Goal: Task Accomplishment & Management: Manage account settings

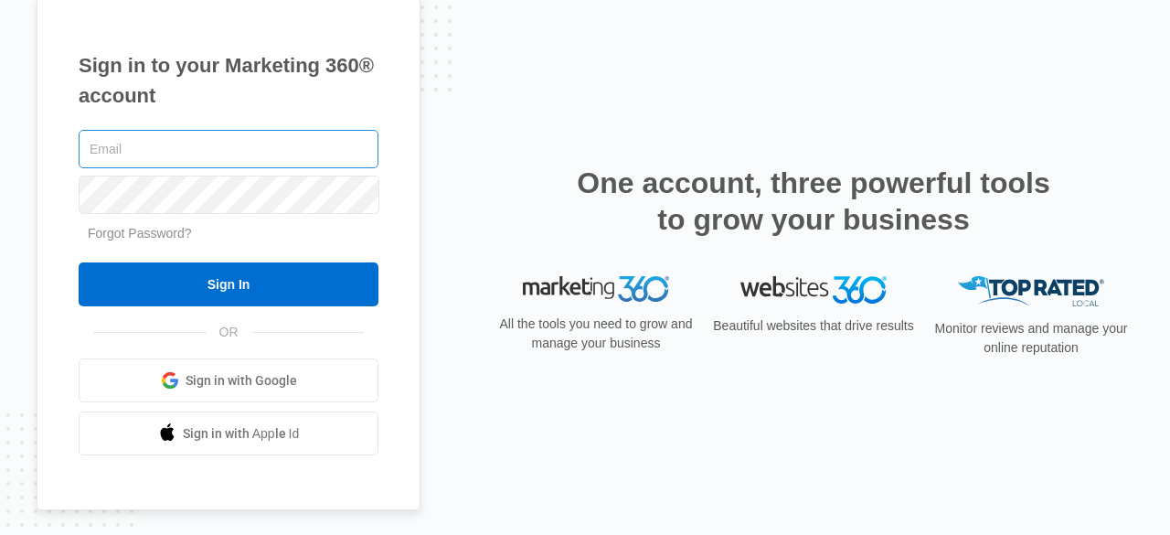
click at [252, 140] on input "text" at bounding box center [229, 149] width 300 height 38
type input "[EMAIL_ADDRESS][DOMAIN_NAME]"
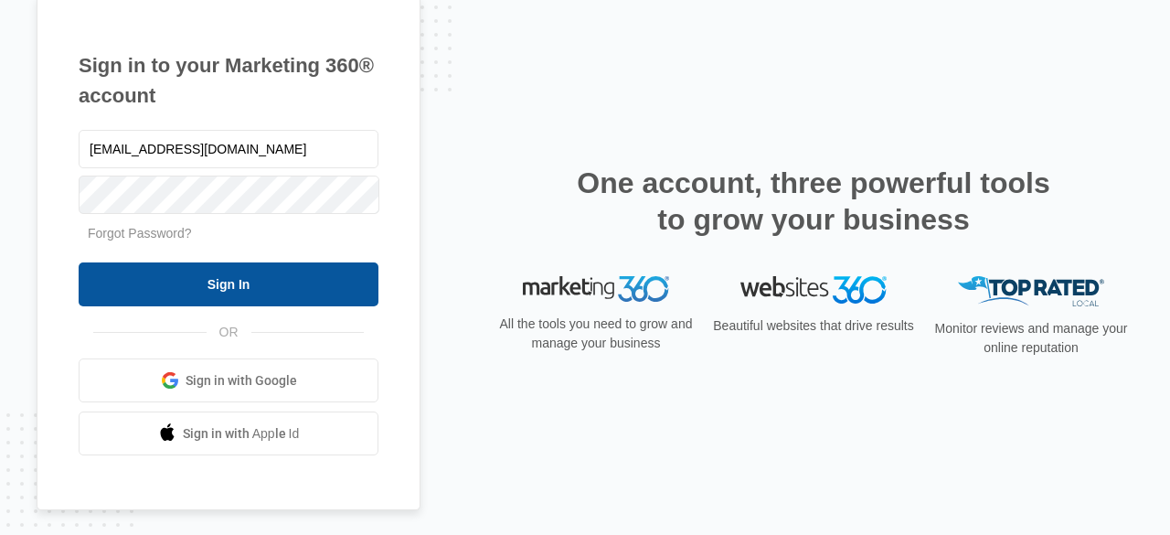
click at [275, 280] on input "Sign In" at bounding box center [229, 284] width 300 height 44
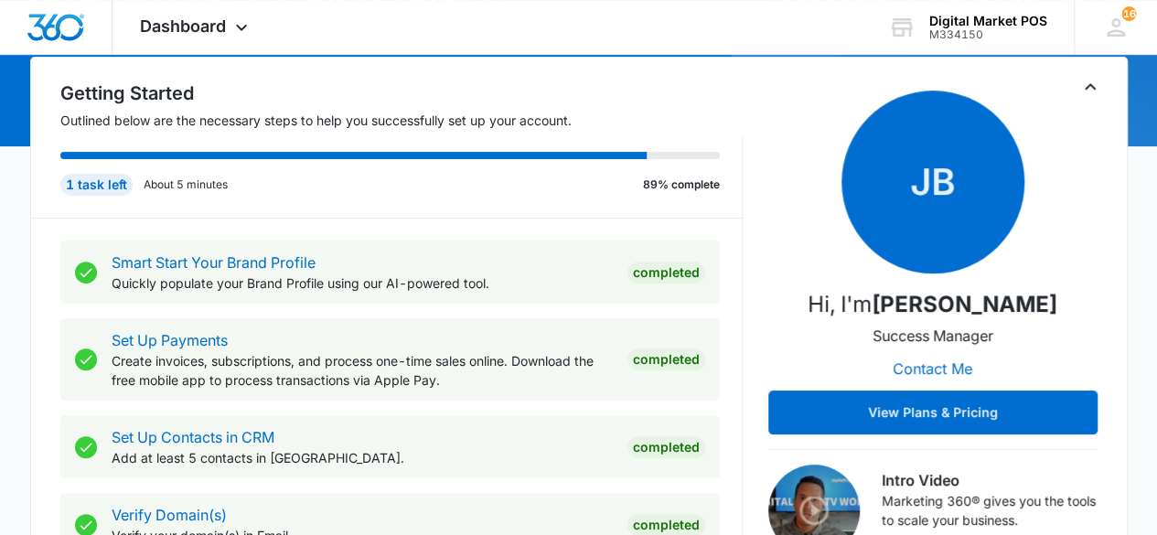
scroll to position [91, 0]
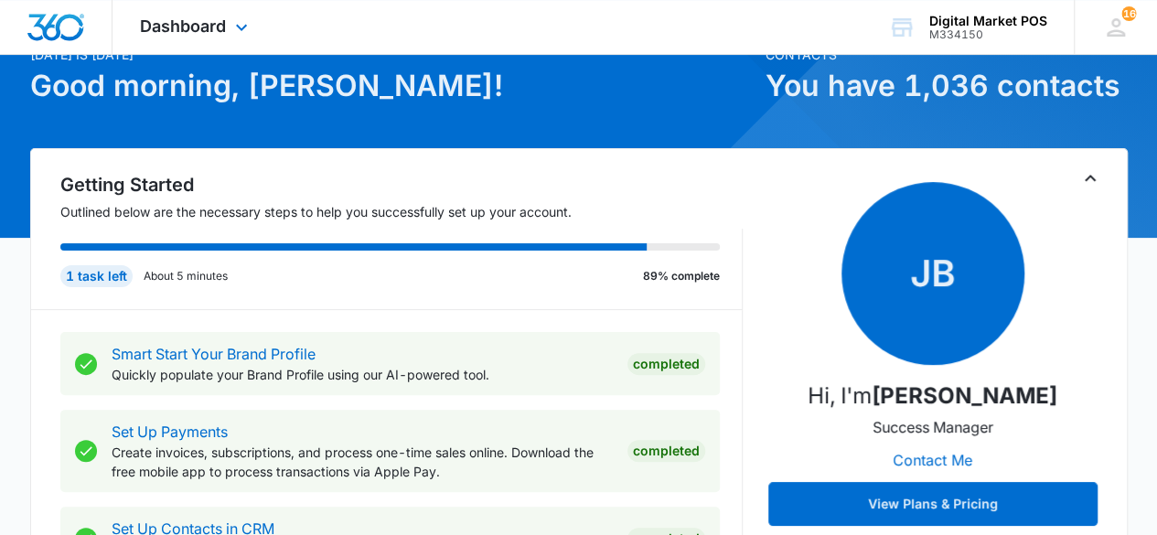
click at [243, 40] on div "Dashboard Apps Reputation Websites Forms CRM Email Social Content Ads Intellige…" at bounding box center [195, 27] width 167 height 54
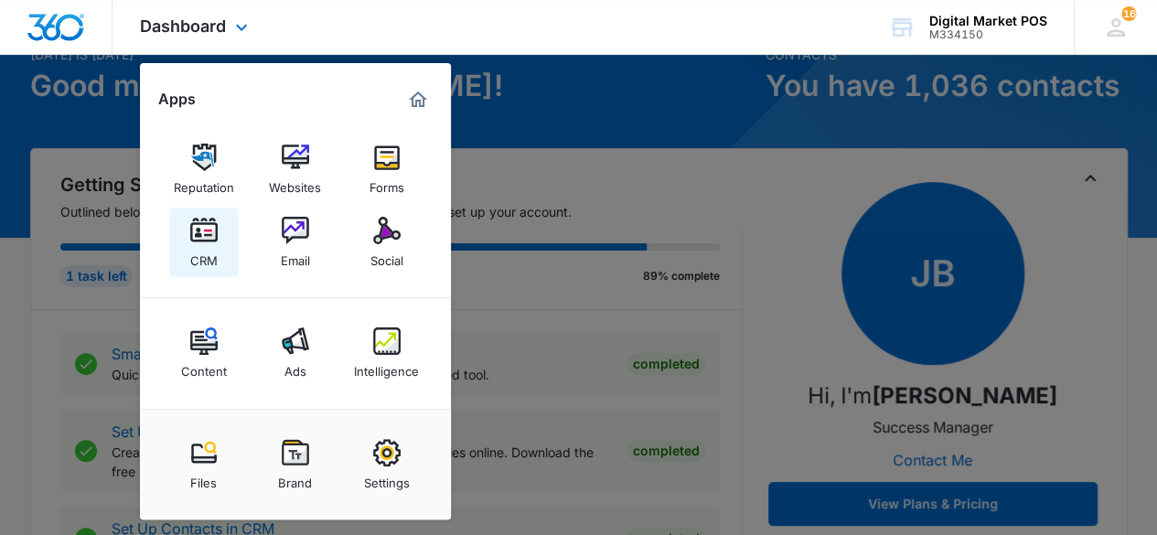
click at [226, 244] on link "CRM" at bounding box center [203, 242] width 69 height 69
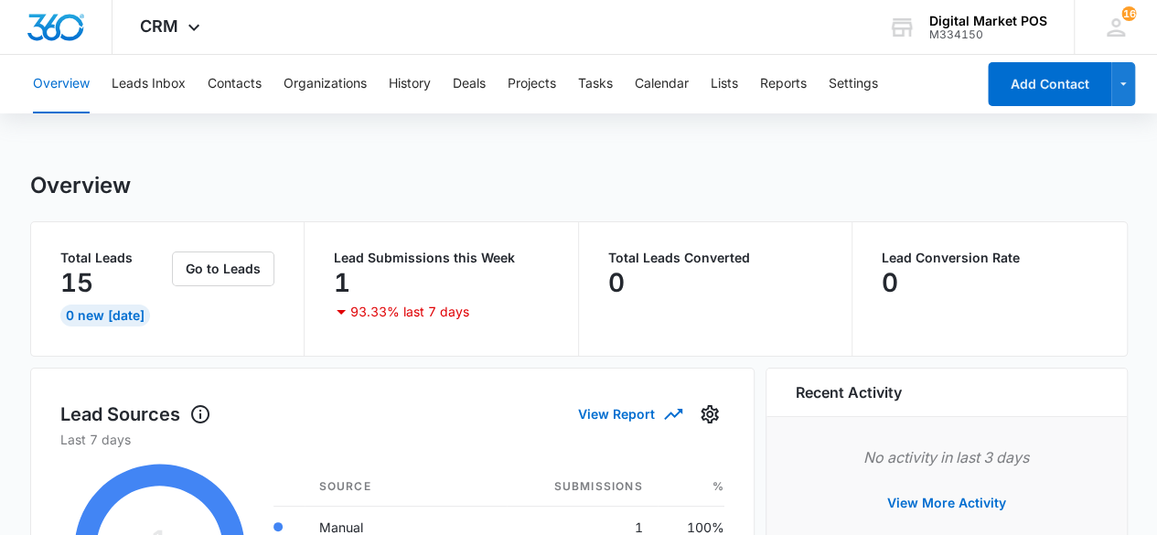
scroll to position [183, 0]
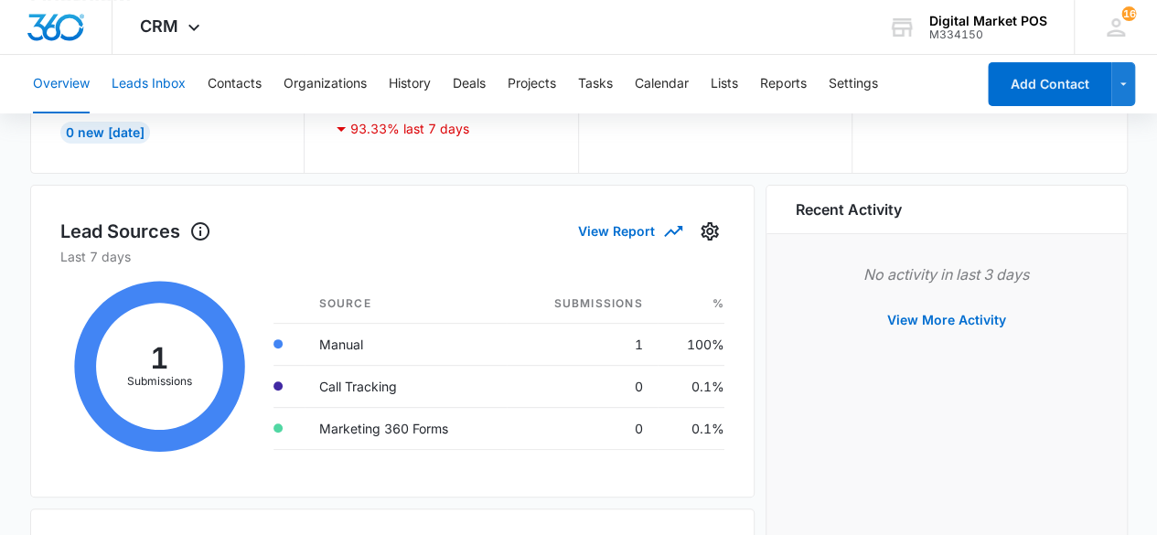
click at [173, 91] on button "Leads Inbox" at bounding box center [149, 84] width 74 height 59
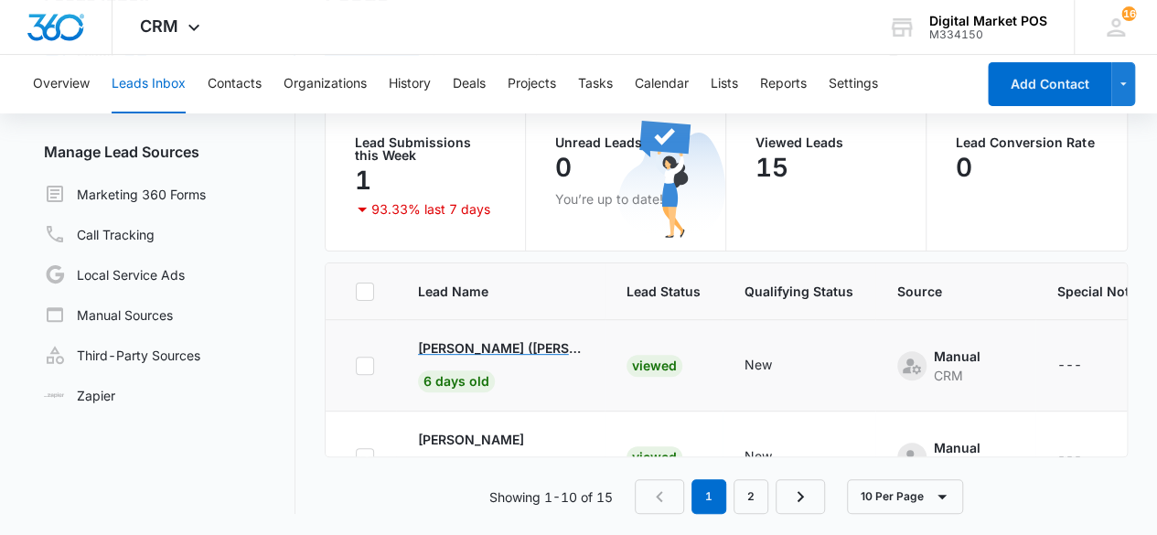
click at [460, 344] on p "Eliazar (Don Chayo) Chayo" at bounding box center [500, 347] width 165 height 19
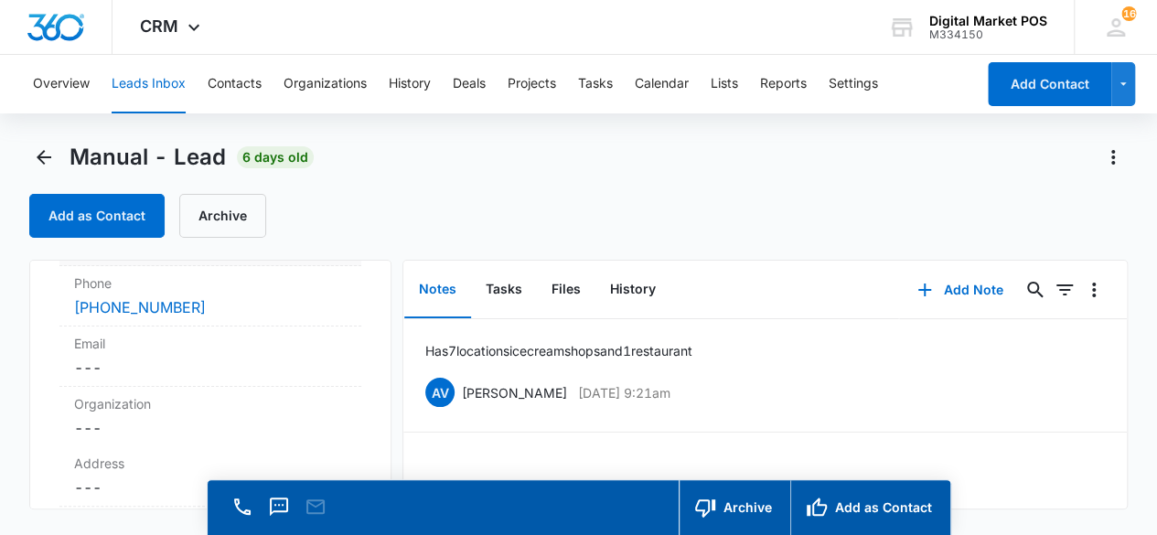
scroll to position [274, 0]
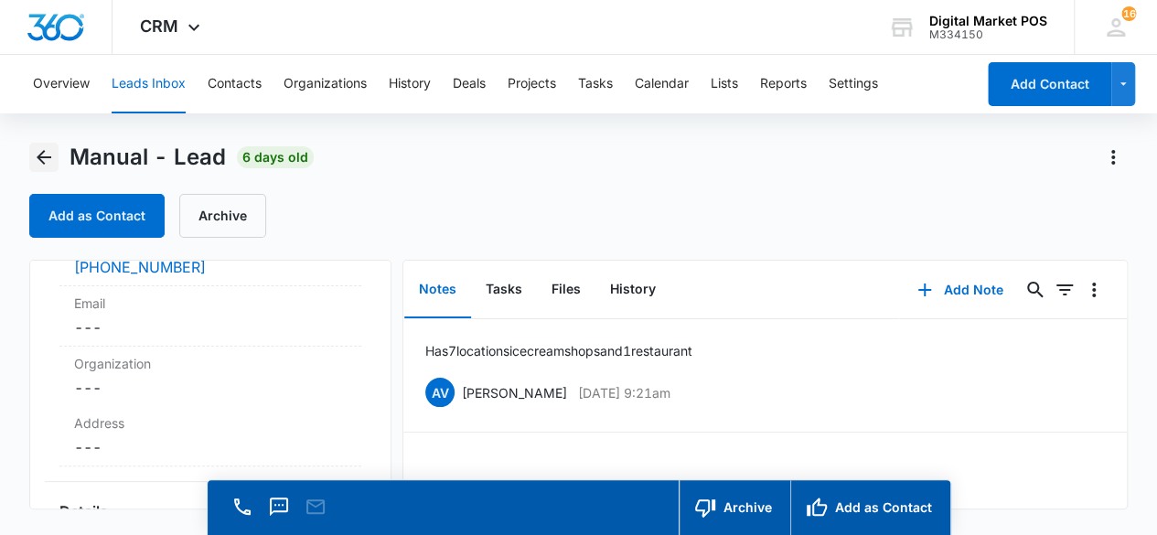
click at [37, 153] on icon "Back" at bounding box center [44, 157] width 22 height 22
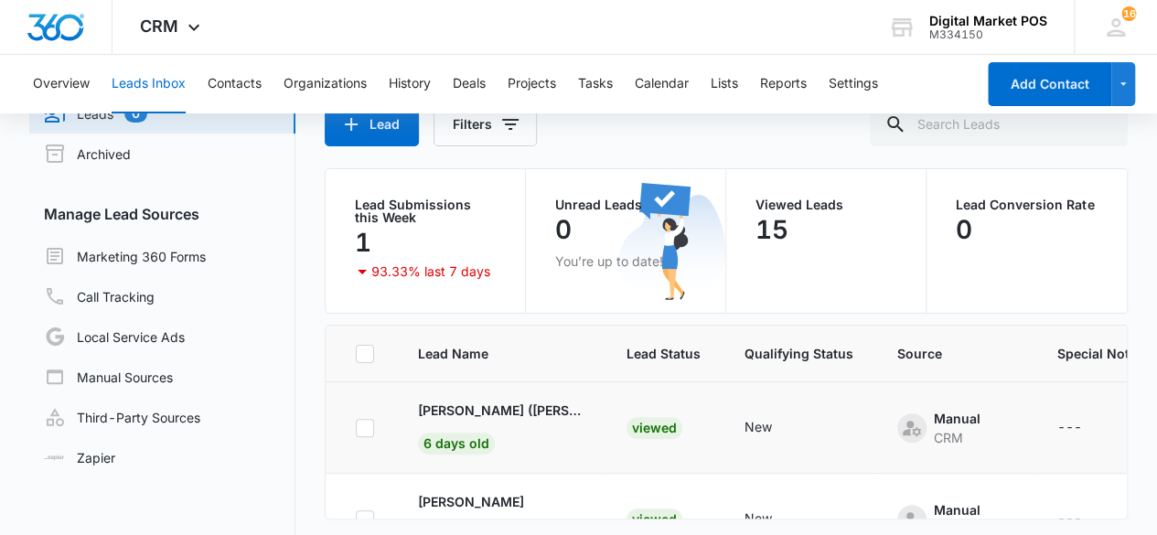
scroll to position [91, 0]
click at [439, 411] on p "Maria" at bounding box center [471, 410] width 106 height 19
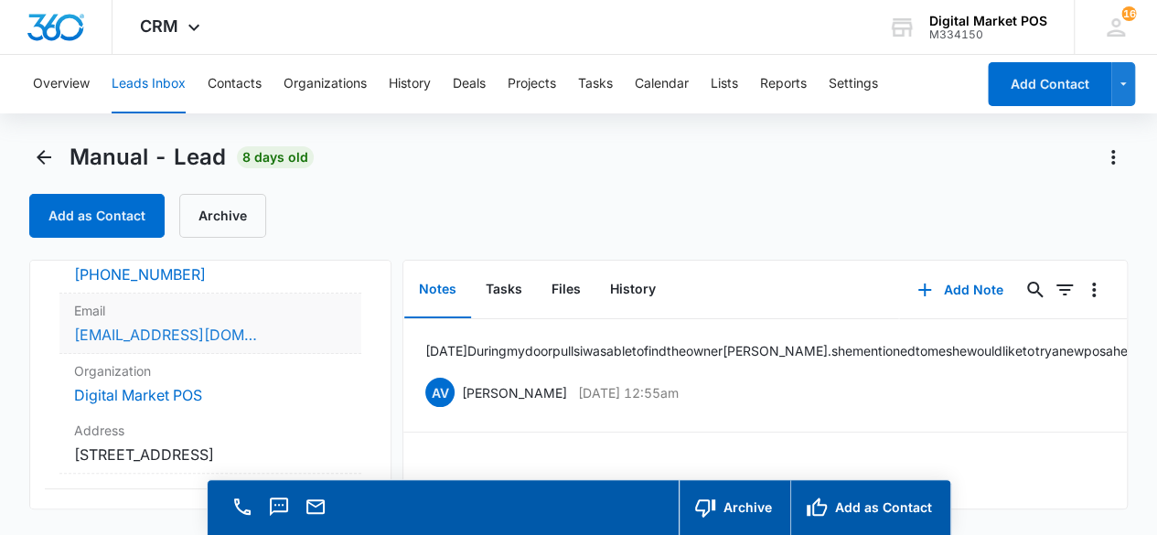
scroll to position [274, 0]
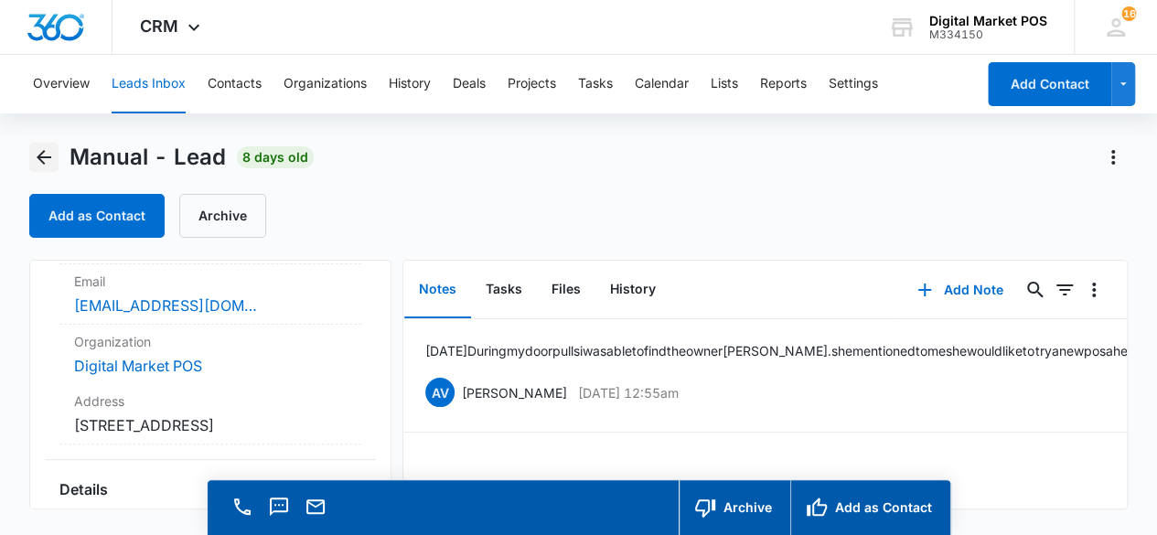
click at [41, 157] on icon "Back" at bounding box center [44, 157] width 15 height 15
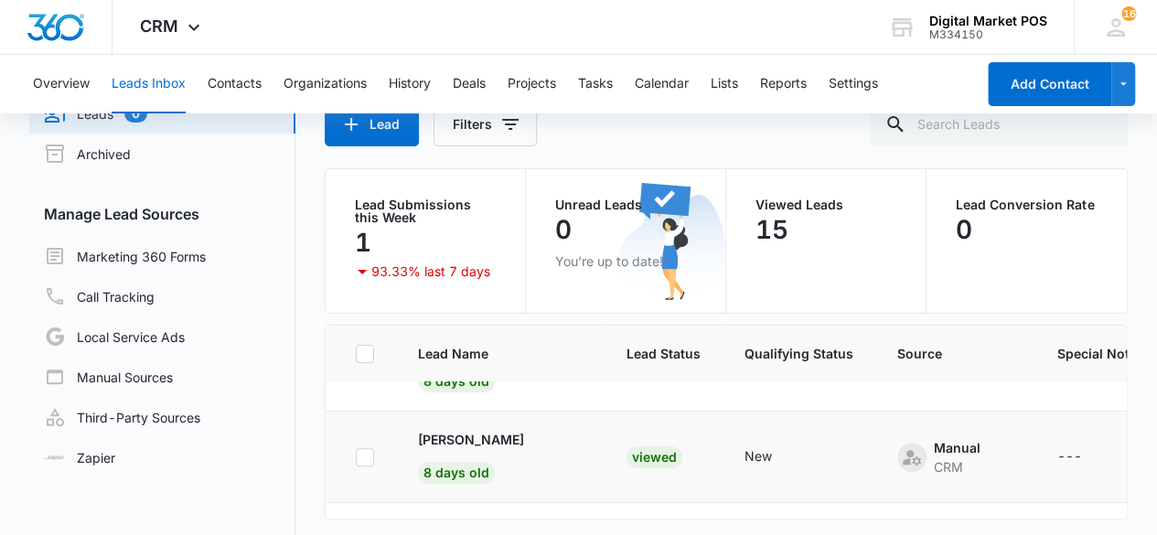
scroll to position [183, 0]
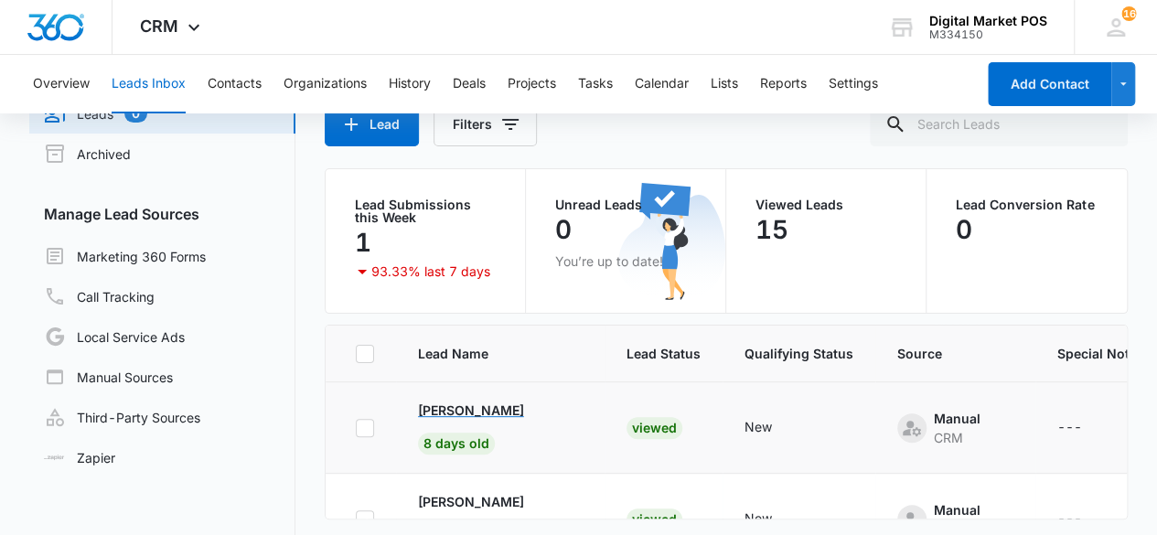
click at [461, 405] on div "Ruben" at bounding box center [500, 410] width 165 height 19
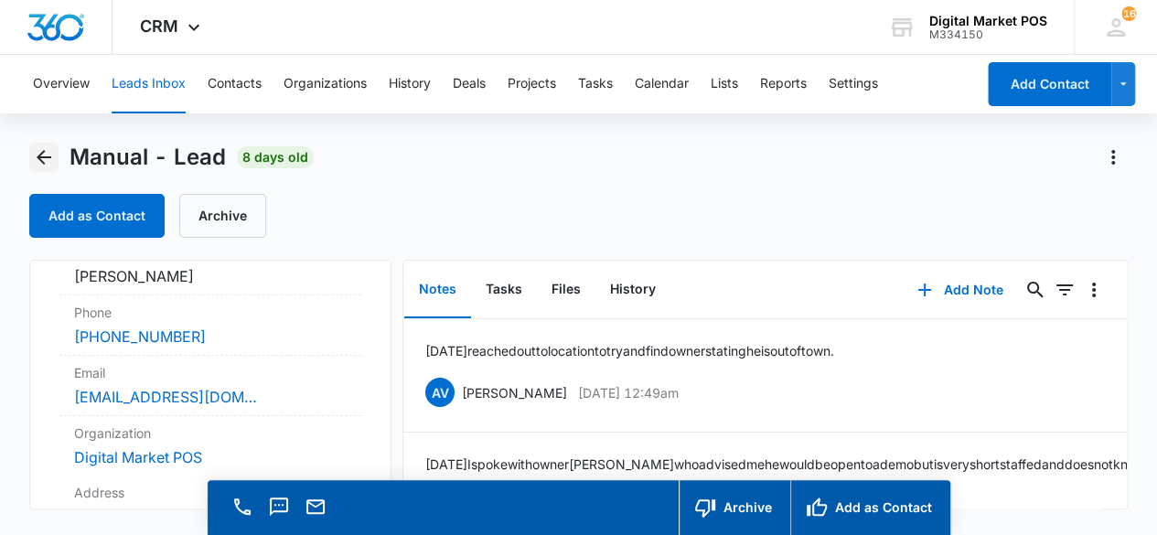
click at [52, 158] on icon "Back" at bounding box center [44, 157] width 22 height 22
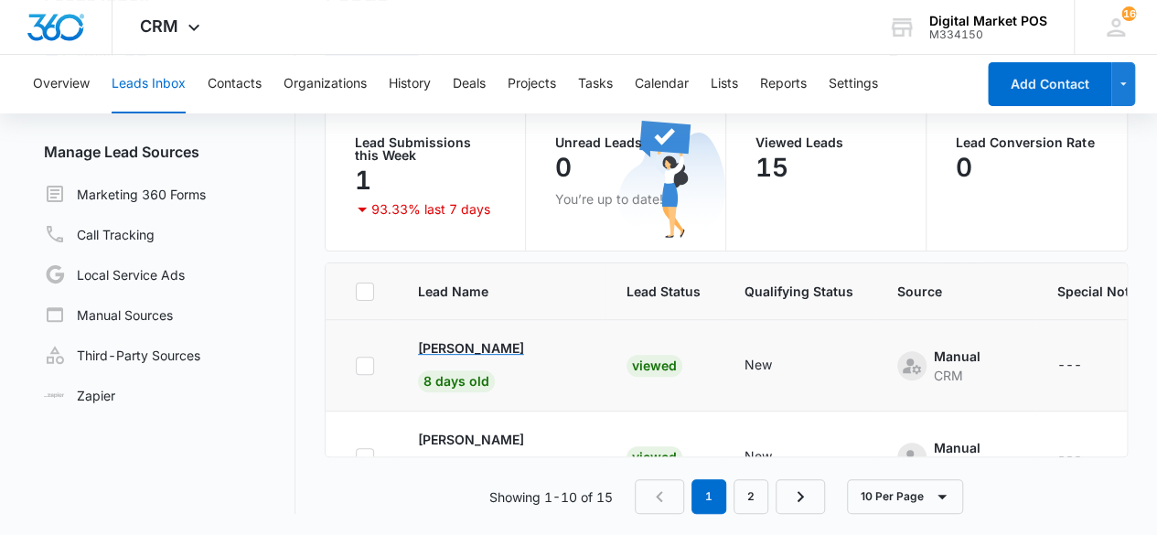
click at [468, 347] on p "Alejandro" at bounding box center [471, 347] width 106 height 19
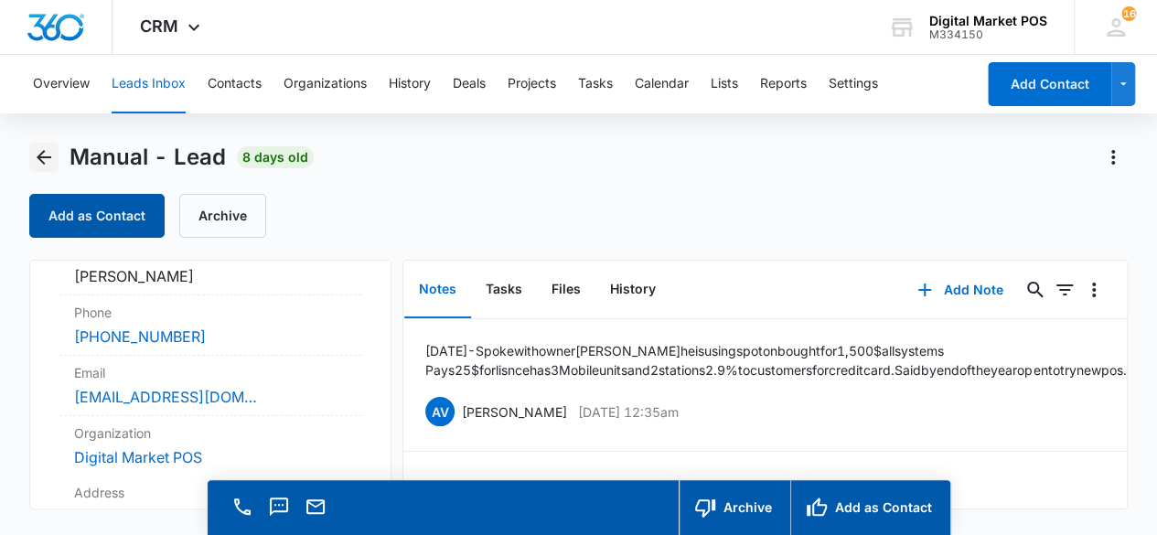
click at [38, 164] on icon "Back" at bounding box center [44, 157] width 22 height 22
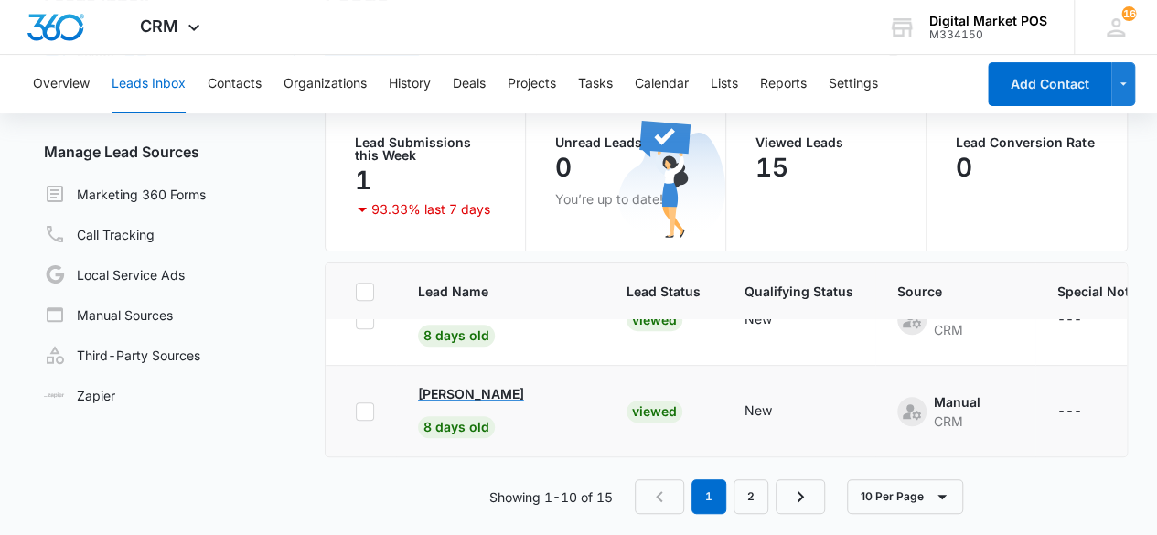
click at [437, 384] on p "David" at bounding box center [471, 393] width 106 height 19
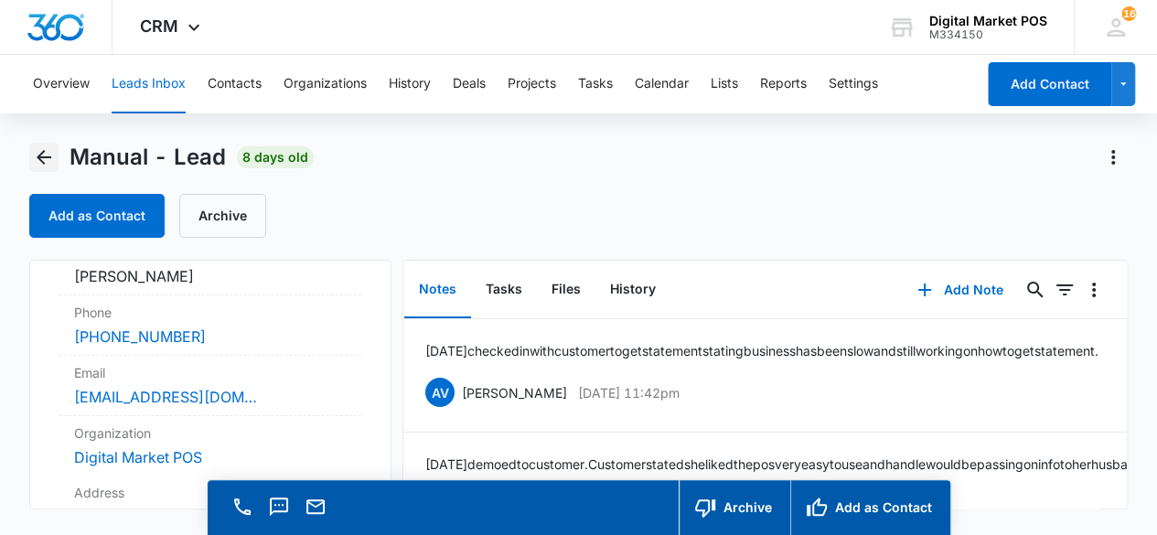
click at [47, 165] on icon "Back" at bounding box center [44, 157] width 22 height 22
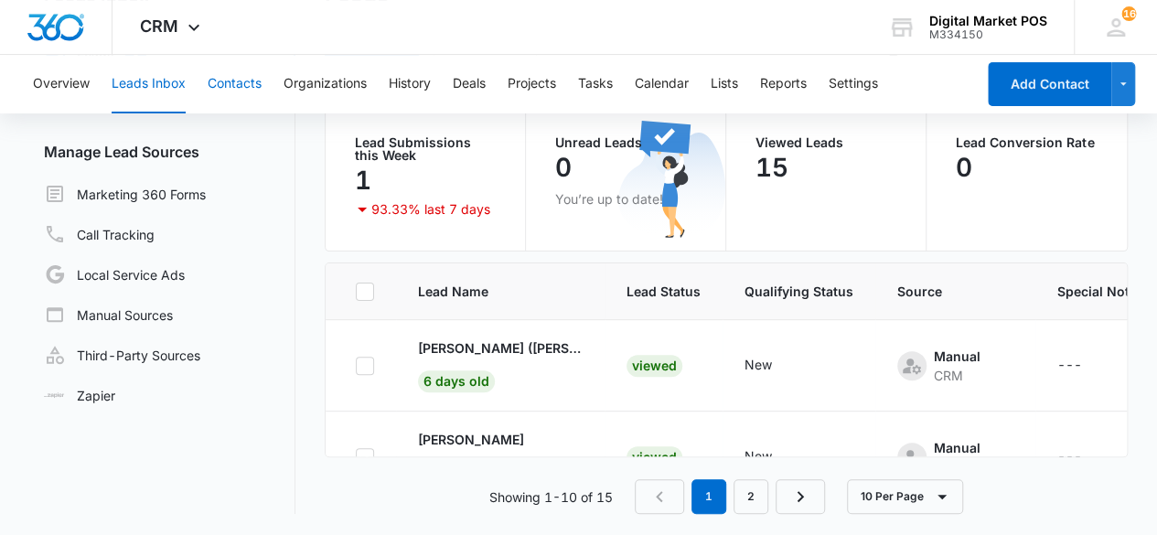
click at [234, 71] on button "Contacts" at bounding box center [235, 84] width 54 height 59
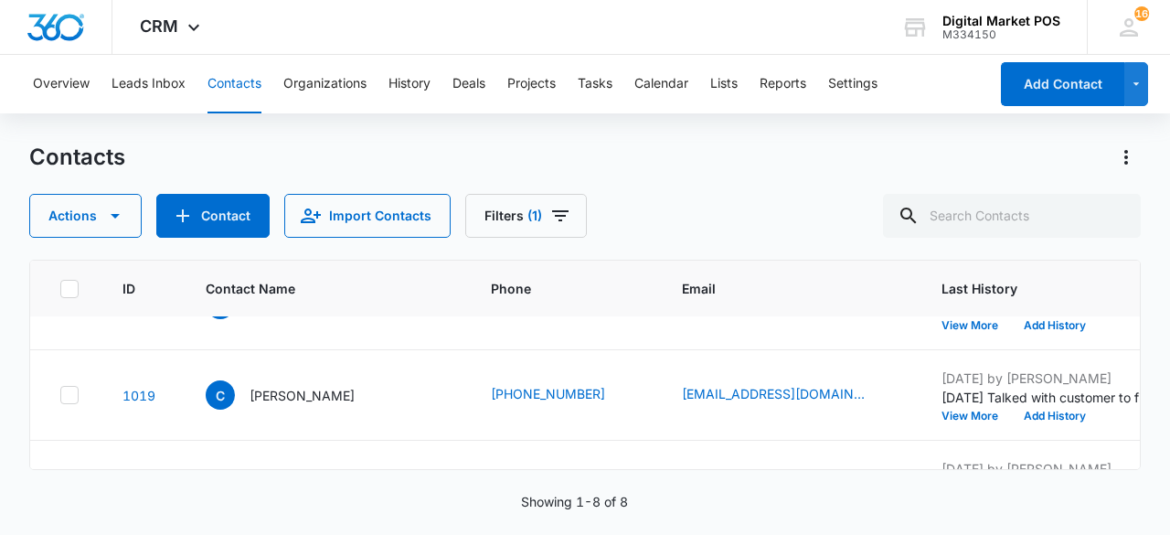
scroll to position [53, 0]
